Goal: Task Accomplishment & Management: Manage account settings

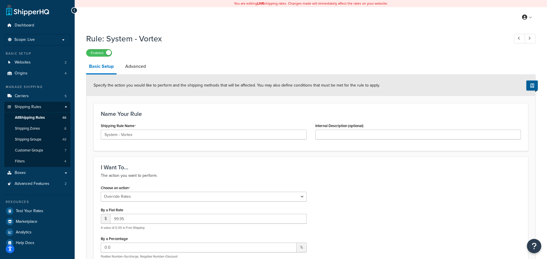
select select "OVERRIDE"
select select "ITEM"
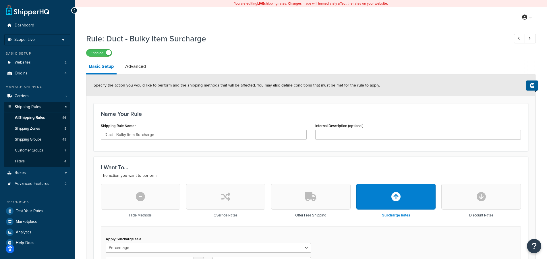
select select "PERCENTAGE"
select select "SHIPPING_GROUP"
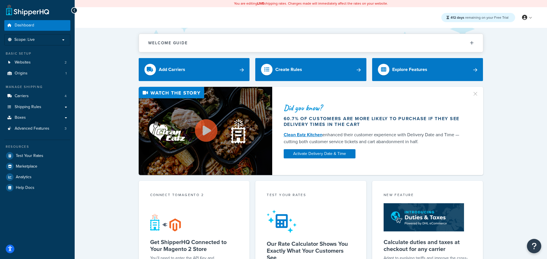
click at [94, 133] on div "Did you know? 60.7% of customers are more likely to purchase if they see delive…" at bounding box center [311, 131] width 450 height 88
click at [41, 61] on link "Websites 2" at bounding box center [37, 62] width 66 height 11
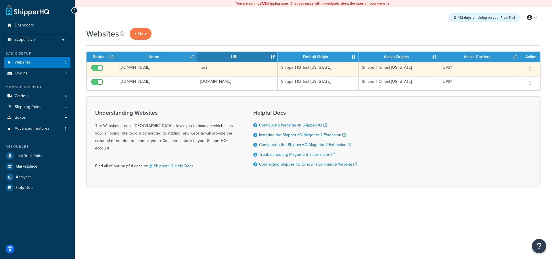
click at [170, 70] on td "test.com" at bounding box center [156, 69] width 81 height 14
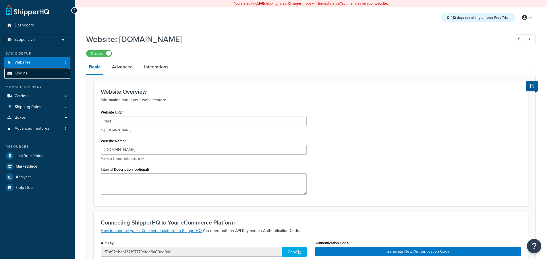
click at [27, 73] on span "Origins" at bounding box center [21, 73] width 13 height 5
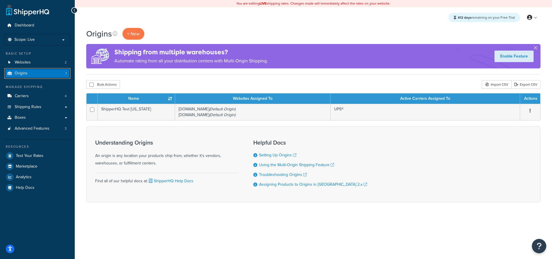
click at [28, 73] on link "Origins 1" at bounding box center [37, 73] width 66 height 11
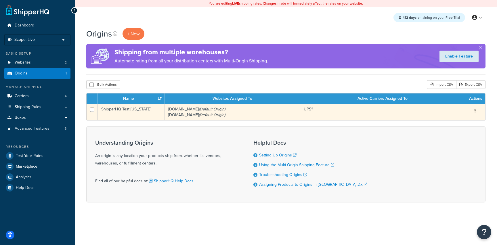
click at [146, 115] on td "ShipperHQ Test [US_STATE]" at bounding box center [131, 112] width 67 height 16
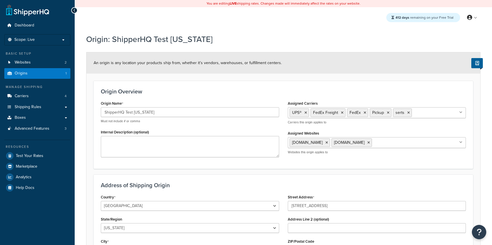
select select "40"
click at [34, 129] on span "Advanced Features" at bounding box center [32, 128] width 35 height 5
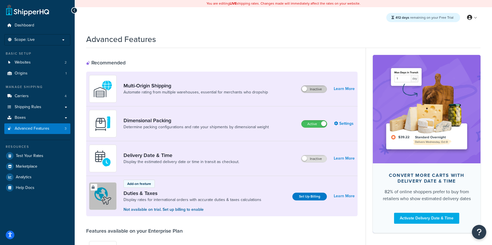
click at [314, 89] on label "Inactive" at bounding box center [313, 89] width 25 height 7
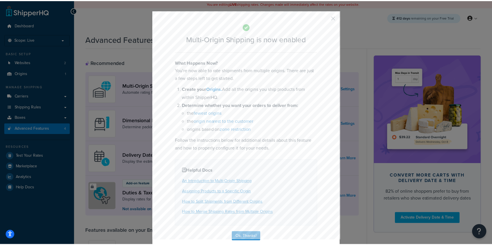
scroll to position [15, 0]
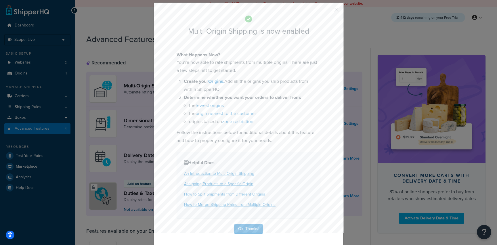
click at [251, 223] on div "Multi-Origin Shipping is now enabled What Happens Now? You’re now able to rate …" at bounding box center [248, 123] width 190 height 243
click at [249, 226] on button "Ok, Thanks!" at bounding box center [248, 228] width 29 height 9
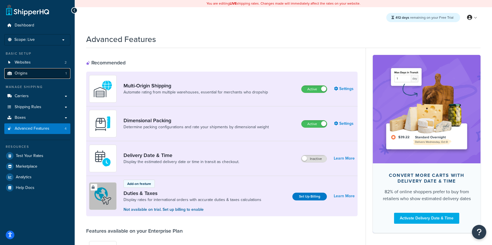
click at [36, 77] on link "Origins 1" at bounding box center [37, 73] width 66 height 11
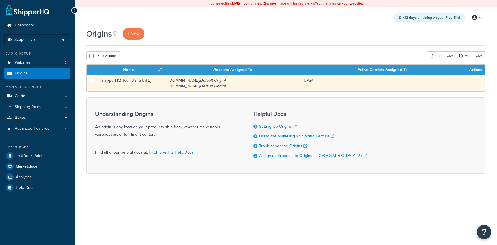
click at [171, 81] on td "shqtest.com (Default Origin) test.com (Default Origin)" at bounding box center [232, 83] width 135 height 16
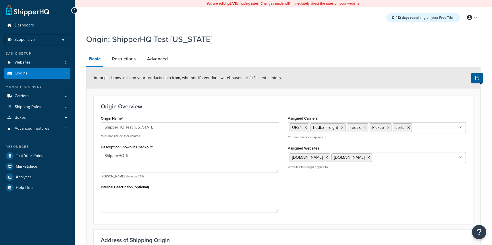
select select "40"
drag, startPoint x: 123, startPoint y: 56, endPoint x: 134, endPoint y: 60, distance: 10.9
click at [123, 57] on link "Restrictions" at bounding box center [123, 59] width 29 height 14
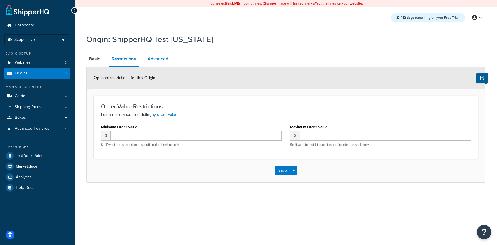
click at [162, 64] on link "Advanced" at bounding box center [158, 59] width 26 height 14
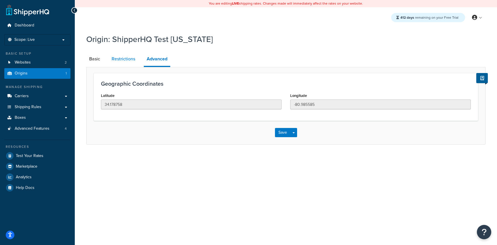
click at [132, 61] on link "Restrictions" at bounding box center [123, 59] width 29 height 14
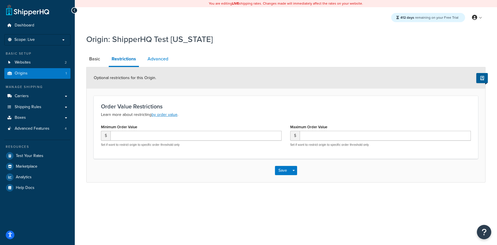
click at [161, 61] on link "Advanced" at bounding box center [158, 59] width 26 height 14
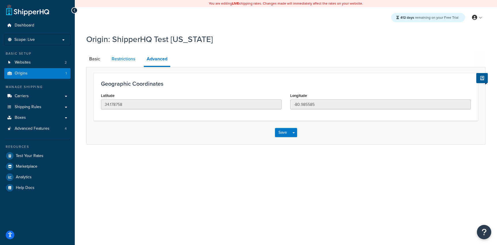
click at [128, 60] on link "Restrictions" at bounding box center [123, 59] width 29 height 14
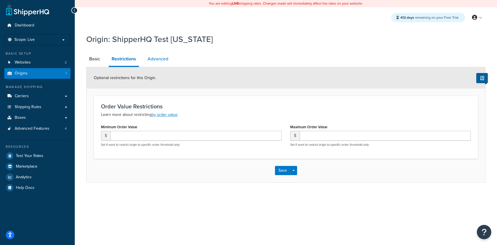
click at [167, 57] on link "Advanced" at bounding box center [158, 59] width 26 height 14
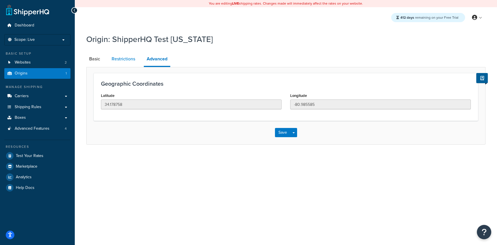
click at [120, 59] on link "Restrictions" at bounding box center [123, 59] width 29 height 14
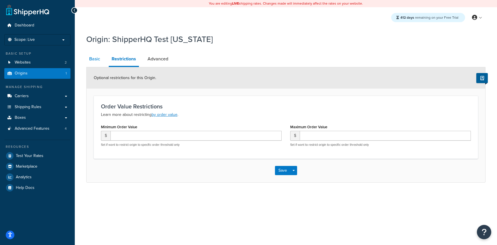
click at [99, 59] on link "Basic" at bounding box center [94, 59] width 17 height 14
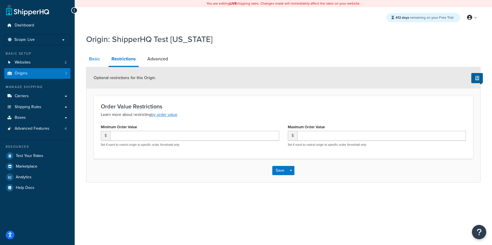
select select "40"
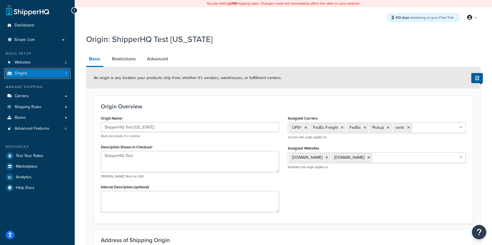
click at [28, 78] on link "Origins 1" at bounding box center [37, 73] width 66 height 11
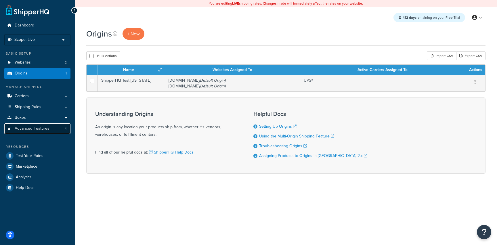
click at [43, 132] on link "Advanced Features 4" at bounding box center [37, 128] width 66 height 11
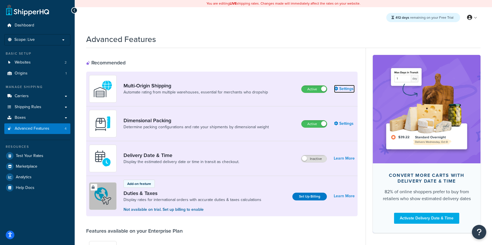
click at [343, 88] on link "Settings" at bounding box center [344, 89] width 21 height 8
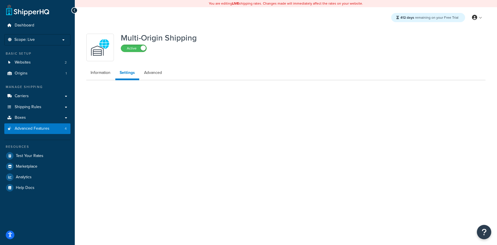
select select "false"
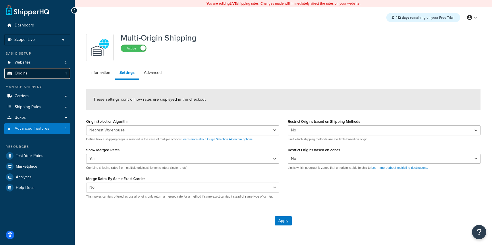
click at [36, 74] on link "Origins 1" at bounding box center [37, 73] width 66 height 11
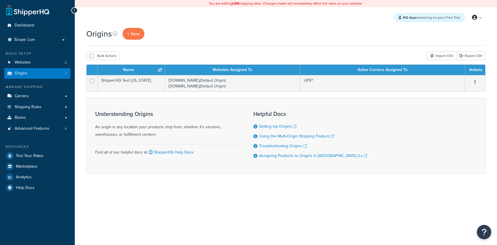
click at [40, 136] on ul "Manage Shipping Carriers Carriers All Carriers 4 Method Merging Rules 0 Shippin…" at bounding box center [37, 138] width 66 height 108
click at [44, 129] on span "Advanced Features" at bounding box center [32, 128] width 35 height 5
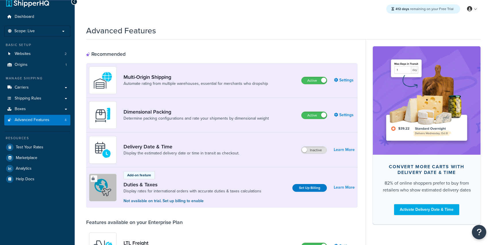
scroll to position [9, 0]
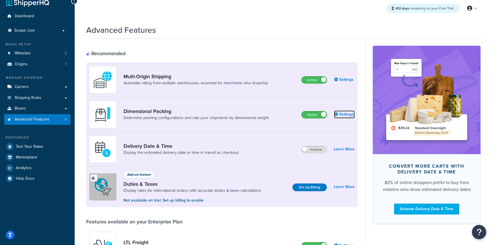
click at [343, 111] on link "Settings" at bounding box center [344, 114] width 21 height 8
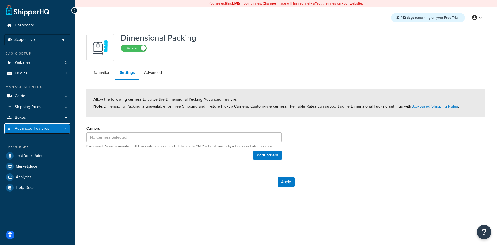
click at [37, 129] on span "Advanced Features" at bounding box center [32, 128] width 35 height 5
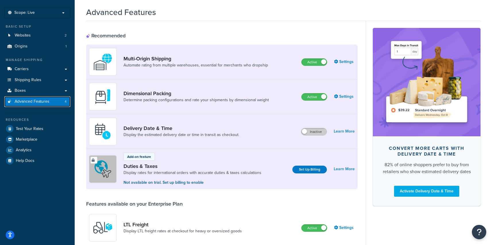
scroll to position [28, 0]
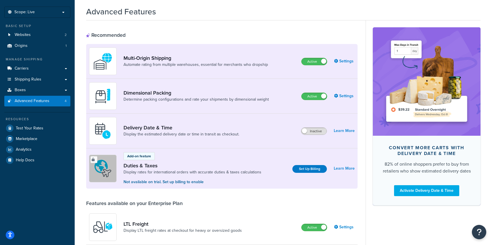
click at [307, 131] on span at bounding box center [304, 130] width 5 height 5
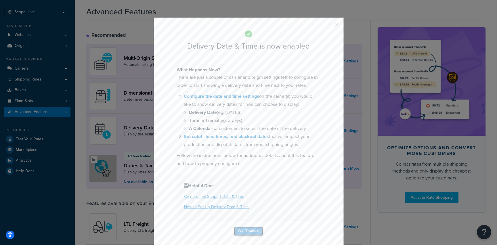
click at [251, 227] on button "Ok, Thanks!" at bounding box center [248, 230] width 29 height 9
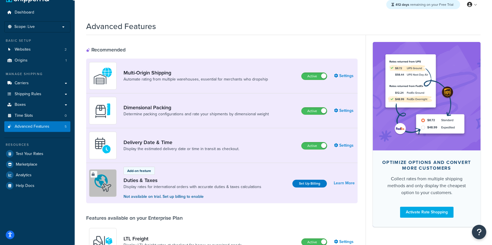
scroll to position [0, 0]
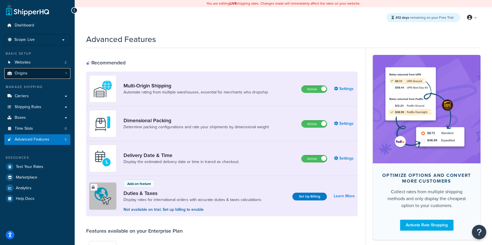
click at [53, 70] on link "Origins 1" at bounding box center [37, 73] width 66 height 11
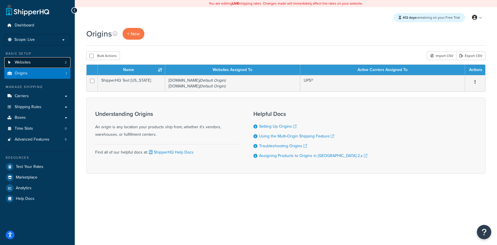
click at [32, 62] on link "Websites 2" at bounding box center [37, 62] width 66 height 11
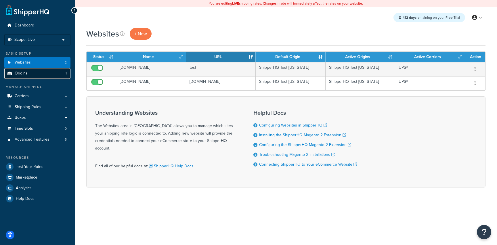
click at [29, 70] on link "Origins 1" at bounding box center [37, 73] width 66 height 11
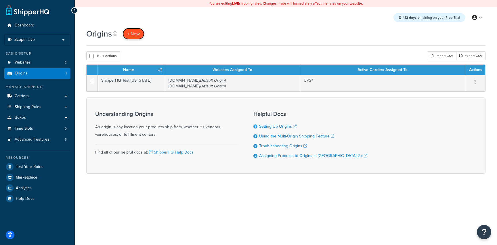
click at [135, 35] on span "+ New" at bounding box center [133, 33] width 13 height 7
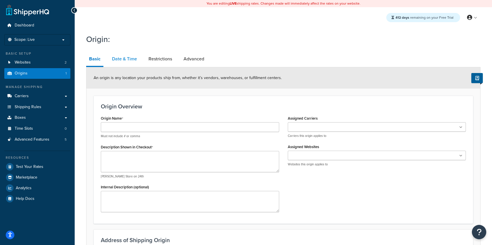
click at [124, 61] on link "Date & Time" at bounding box center [124, 59] width 31 height 14
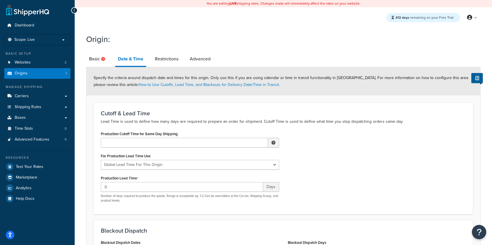
scroll to position [120, 0]
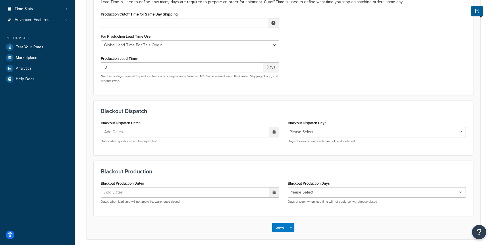
click at [272, 132] on div at bounding box center [274, 132] width 10 height 10
click at [235, 189] on td "21" at bounding box center [233, 186] width 10 height 9
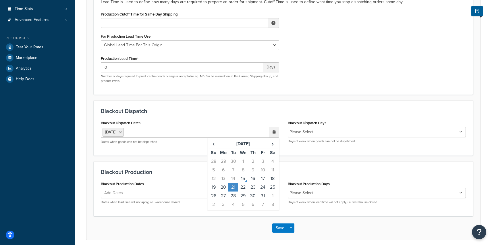
drag, startPoint x: 257, startPoint y: 193, endPoint x: 278, endPoint y: 196, distance: 21.5
click at [257, 193] on td "30" at bounding box center [253, 195] width 10 height 9
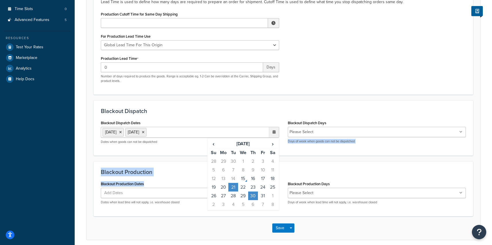
click at [279, 196] on form "Specify the criteria around dispatch date and times for this origin. Only use t…" at bounding box center [283, 94] width 394 height 292
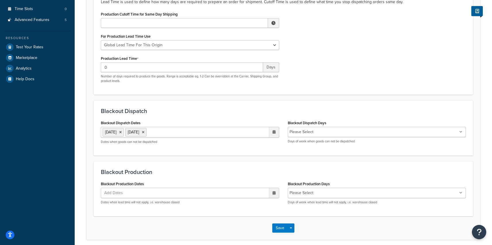
click at [182, 126] on div "Blackout Dispatch Dates [DATE] [DATE] ‹ [DATE] › Su Mo Tu We Th Fr Sa 28 29 30 …" at bounding box center [190, 131] width 178 height 25
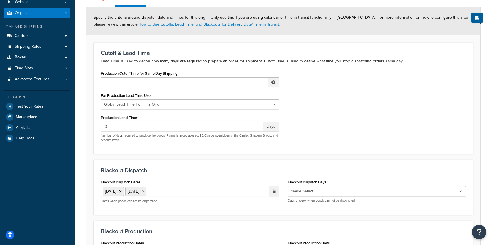
scroll to position [41, 0]
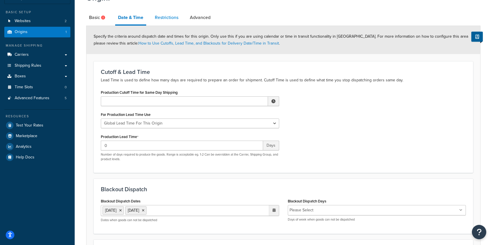
click at [174, 21] on link "Restrictions" at bounding box center [166, 18] width 29 height 14
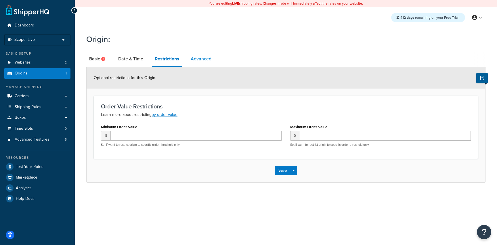
click at [202, 60] on link "Advanced" at bounding box center [201, 59] width 26 height 14
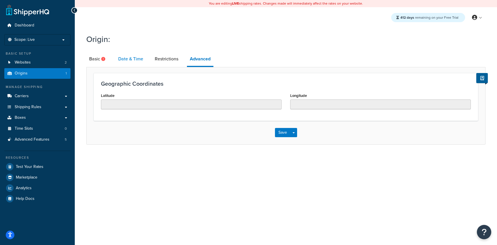
click at [128, 56] on link "Date & Time" at bounding box center [130, 59] width 31 height 14
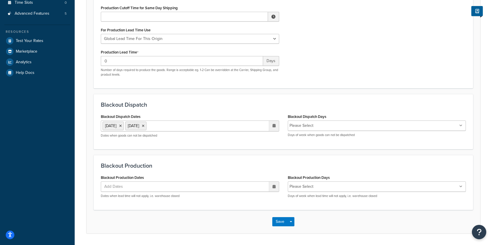
scroll to position [144, 0]
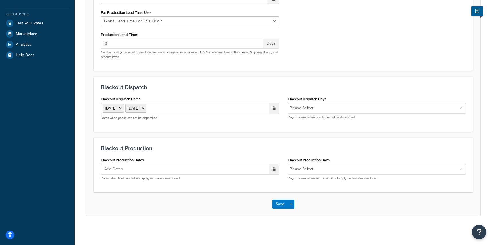
click at [207, 109] on ul "[DATE] [DATE]" at bounding box center [190, 108] width 178 height 11
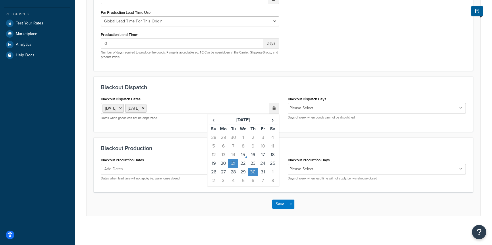
click at [205, 95] on div "Blackout Dispatch Dates [DATE] [DATE] ‹ [DATE] › Su Mo Tu We Th Fr Sa 28 29 30 …" at bounding box center [190, 107] width 178 height 25
